Goal: Information Seeking & Learning: Learn about a topic

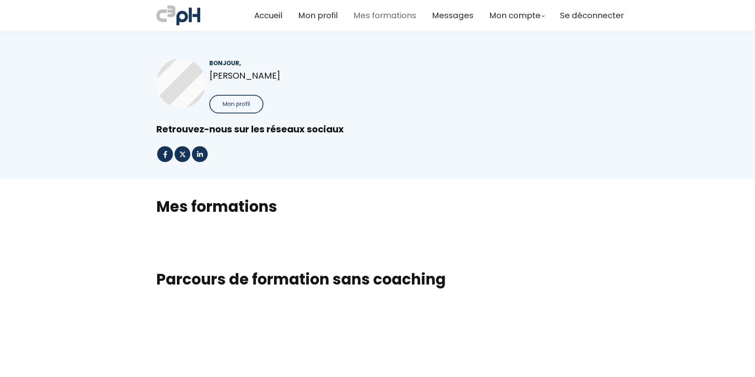
click at [369, 13] on span "Mes formations" at bounding box center [385, 15] width 63 height 13
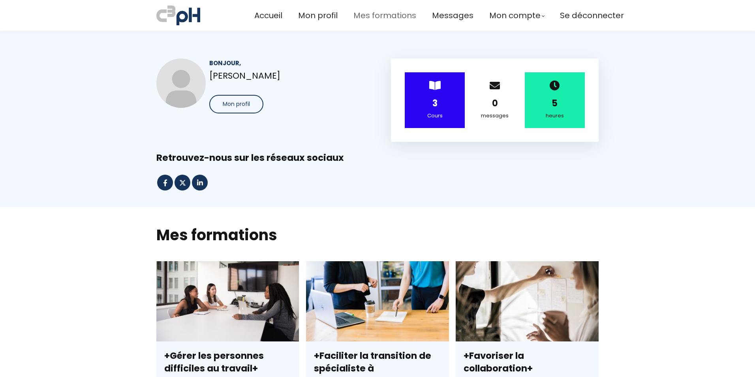
click at [370, 16] on span "Mes formations" at bounding box center [385, 15] width 63 height 13
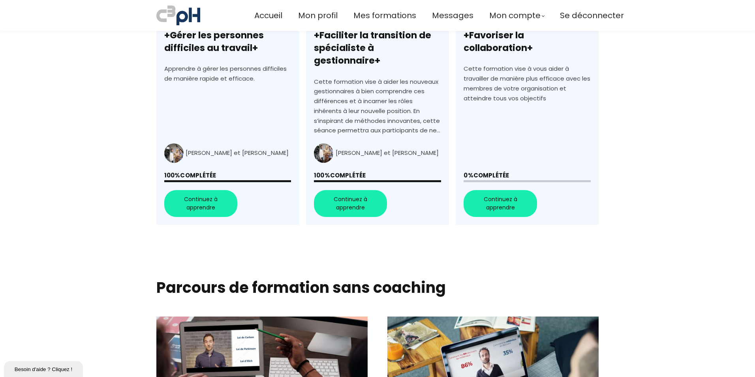
scroll to position [208, 0]
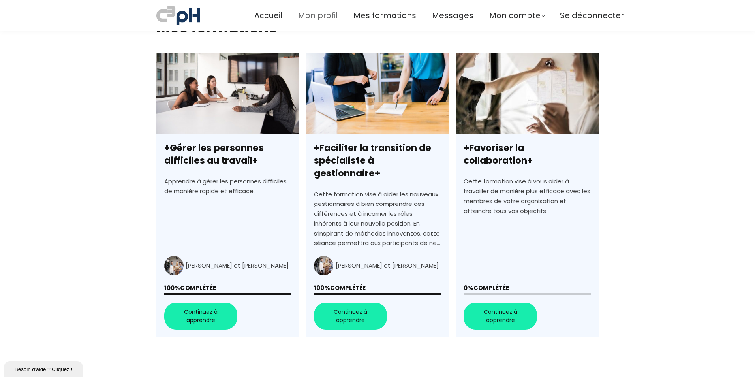
click at [310, 15] on span "Mon profil" at bounding box center [318, 15] width 40 height 13
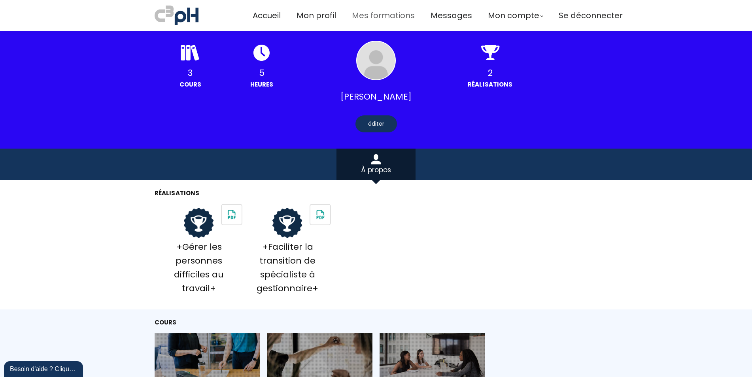
click at [375, 14] on span "Mes formations" at bounding box center [383, 15] width 63 height 13
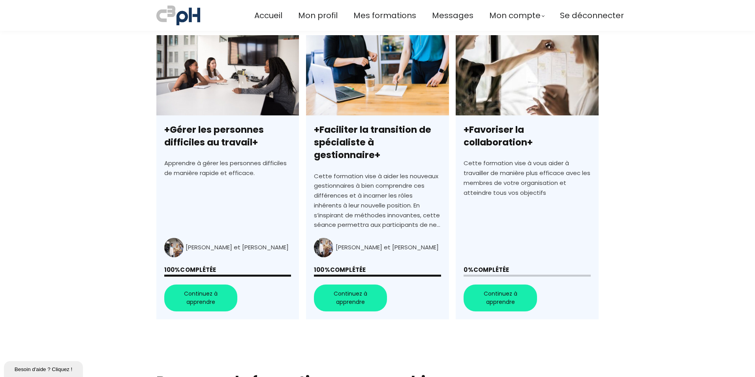
scroll to position [237, 0]
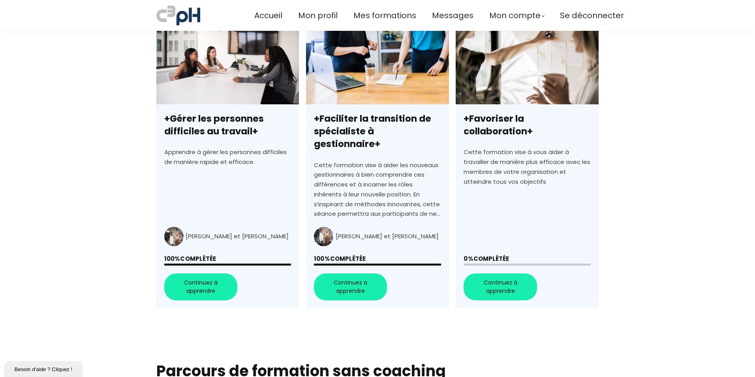
click at [493, 273] on link "+Favoriser la collaboration+" at bounding box center [527, 166] width 143 height 284
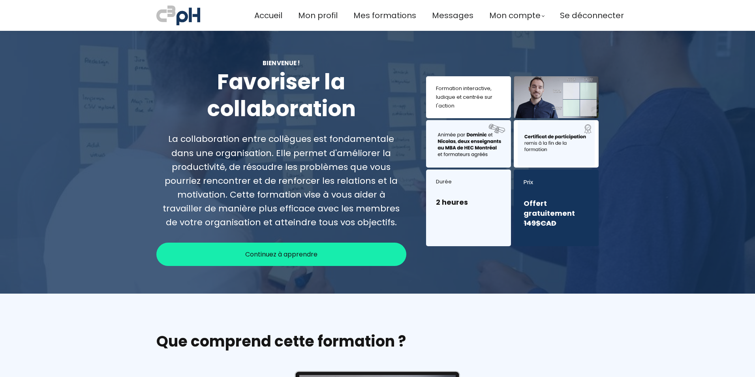
click at [297, 249] on span "Continuez à apprendre" at bounding box center [281, 254] width 72 height 10
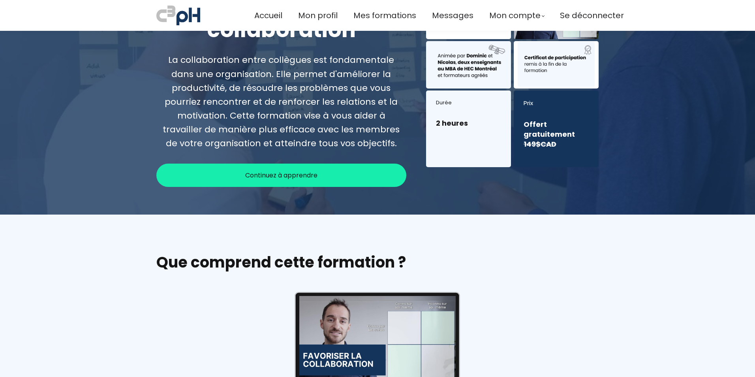
click at [298, 175] on span "Continuez à apprendre" at bounding box center [281, 175] width 72 height 10
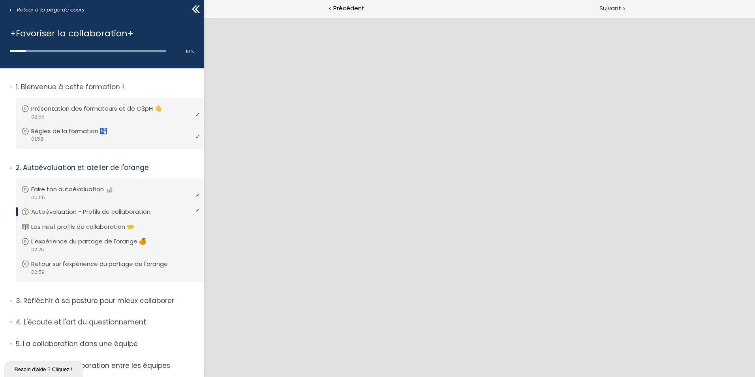
click at [612, 8] on span "Suivant" at bounding box center [611, 9] width 22 height 10
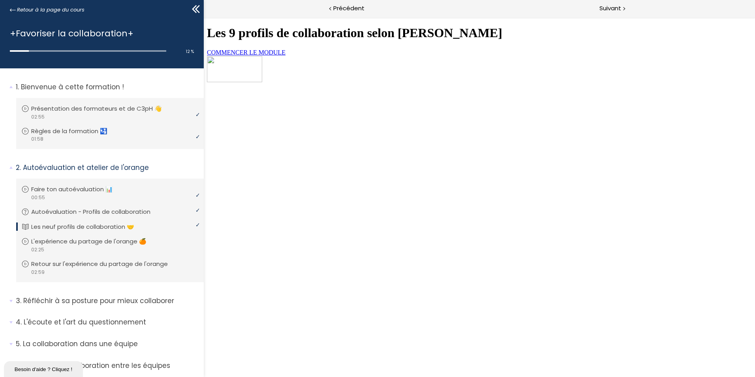
click at [286, 56] on span "COMMENCER LE MODULE" at bounding box center [246, 52] width 79 height 7
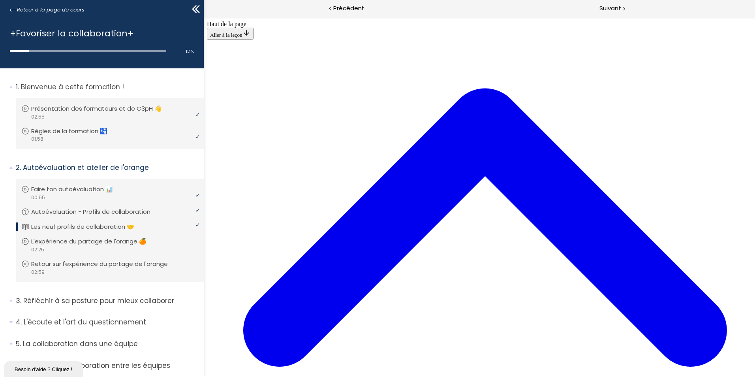
scroll to position [842, 0]
click at [348, 6] on span "Précédent" at bounding box center [348, 9] width 31 height 10
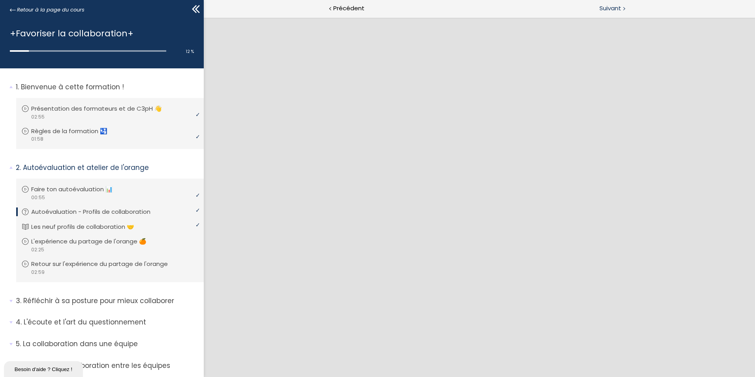
click at [617, 8] on span "Suivant" at bounding box center [611, 9] width 22 height 10
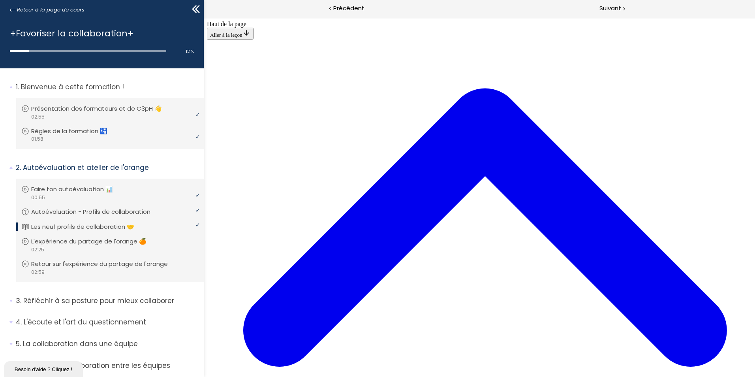
scroll to position [24, 0]
click at [612, 8] on span "Suivant" at bounding box center [611, 9] width 22 height 10
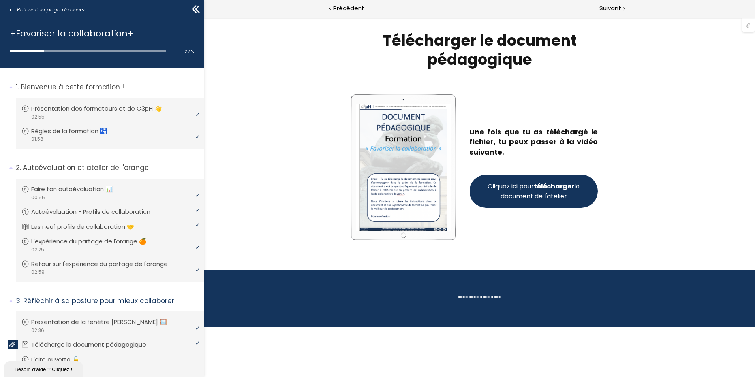
click at [527, 197] on span "Cliquez ici pour télécharger le document de l'atelier" at bounding box center [533, 191] width 95 height 20
click at [614, 9] on span "Suivant" at bounding box center [611, 9] width 22 height 10
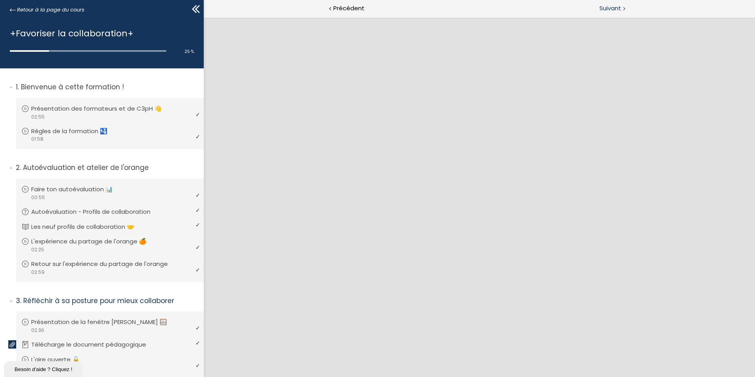
click at [611, 9] on span "Suivant" at bounding box center [611, 9] width 22 height 10
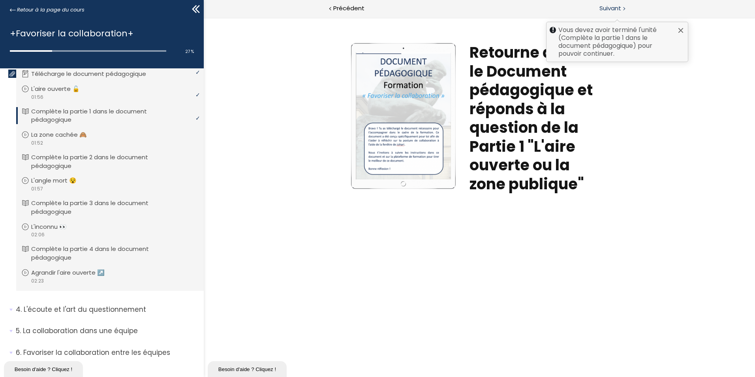
click at [606, 10] on span "Suivant" at bounding box center [611, 9] width 22 height 10
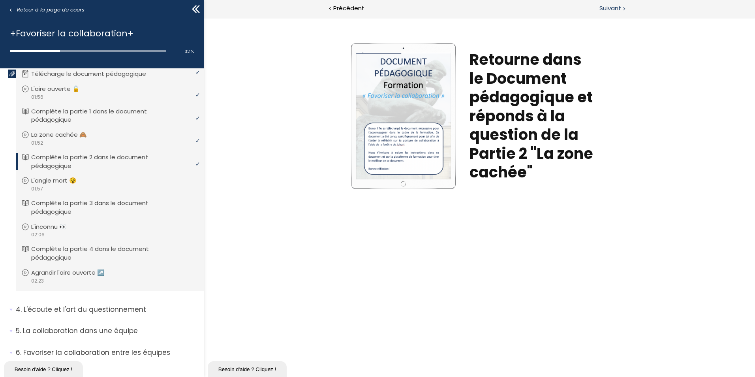
drag, startPoint x: 614, startPoint y: 3, endPoint x: 616, endPoint y: 16, distance: 13.3
click at [614, 3] on div "Suivant" at bounding box center [618, 9] width 276 height 18
click at [610, 9] on span "Suivant" at bounding box center [611, 9] width 22 height 10
click at [608, 9] on span "Suivant" at bounding box center [611, 9] width 22 height 10
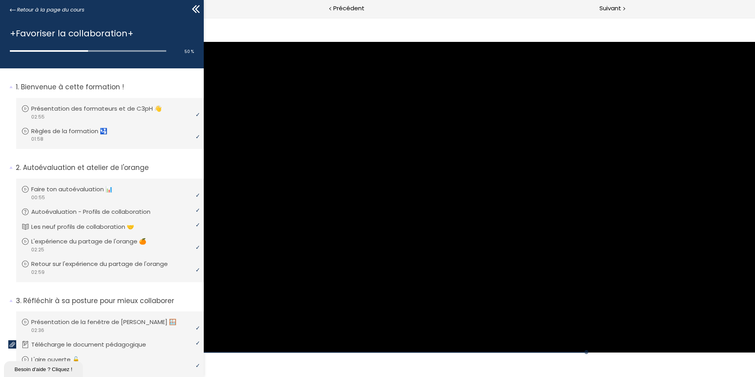
scroll to position [271, 0]
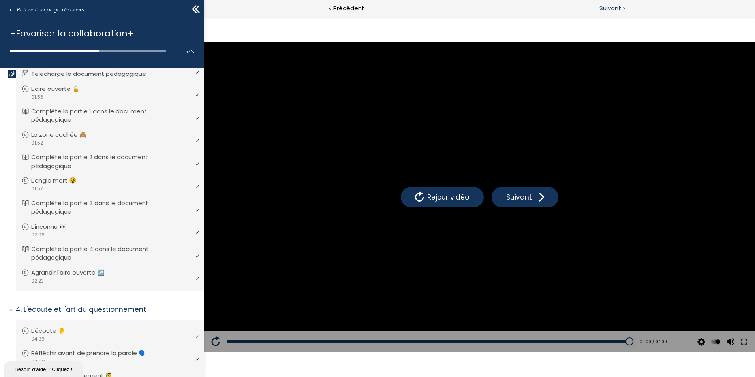
click at [616, 9] on span "Suivant" at bounding box center [611, 9] width 22 height 10
click at [611, 10] on span "Suivant" at bounding box center [611, 9] width 22 height 10
